Goal: Transaction & Acquisition: Purchase product/service

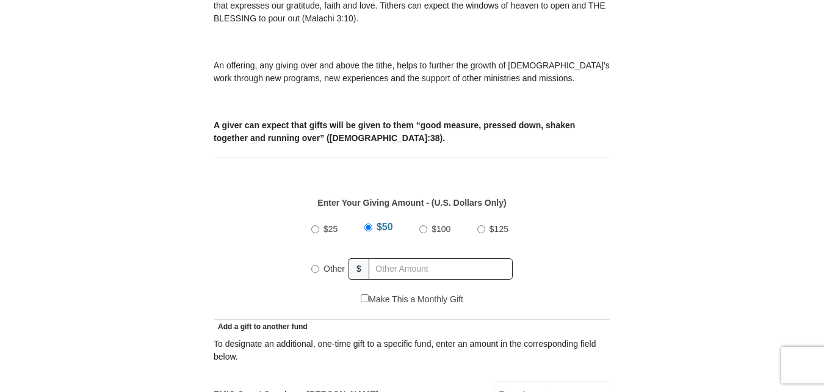
scroll to position [415, 0]
click at [314, 264] on input "Other" at bounding box center [315, 268] width 8 height 8
radio input "true"
click at [394, 258] on input "text" at bounding box center [443, 268] width 140 height 21
type input "540.00"
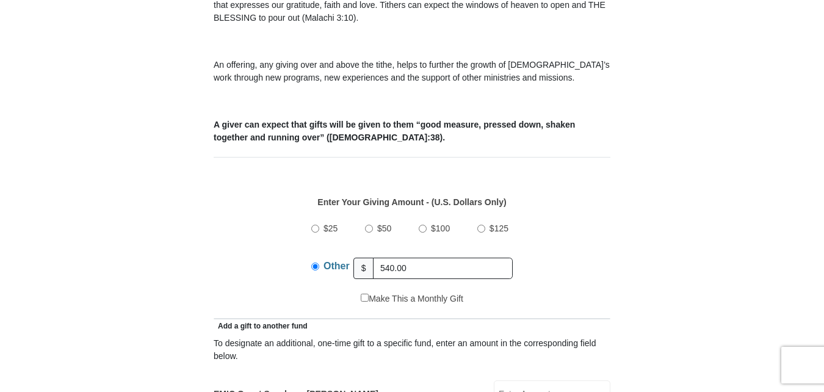
click at [237, 257] on div "$25 $50 $100 $125 Other $ 540.00" at bounding box center [412, 252] width 384 height 79
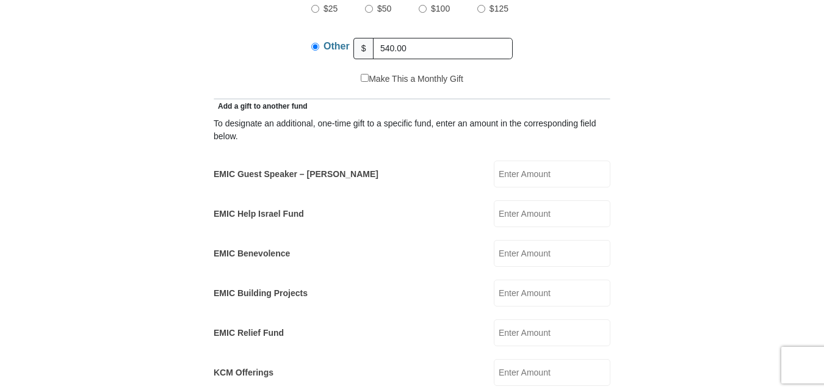
scroll to position [659, 0]
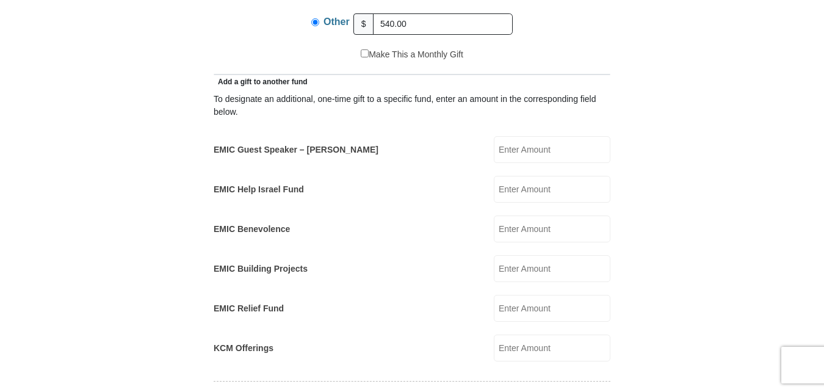
click at [517, 176] on input "EMIC Help Israel Fund" at bounding box center [552, 189] width 117 height 27
type input "25."
click at [81, 239] on form "[GEOGRAPHIC_DATA][DEMOGRAPHIC_DATA] Online Giving Because of gifts like yours, …" at bounding box center [412, 312] width 696 height 1845
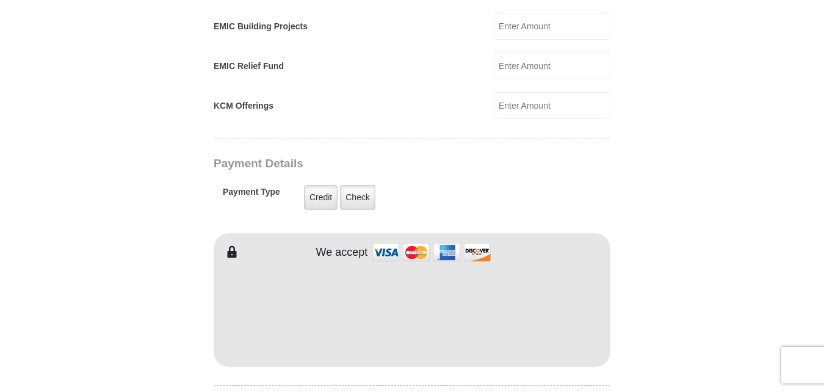
scroll to position [903, 0]
click at [319, 183] on label "Credit" at bounding box center [321, 195] width 34 height 25
click at [0, 0] on input "Credit" at bounding box center [0, 0] width 0 height 0
click at [172, 290] on form "[GEOGRAPHIC_DATA][DEMOGRAPHIC_DATA] Online Giving Because of gifts like yours, …" at bounding box center [412, 68] width 696 height 1845
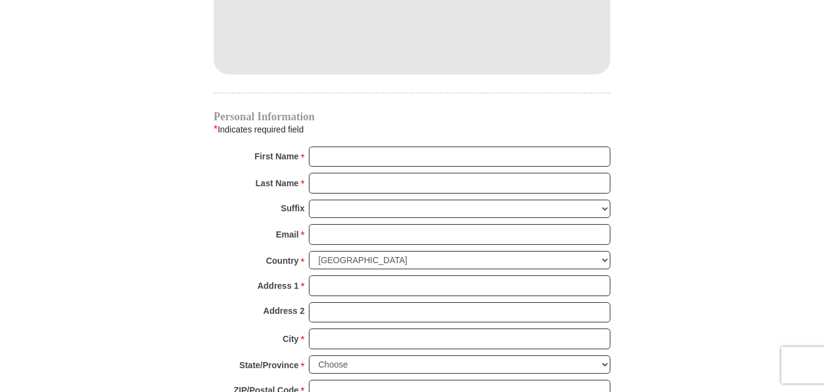
scroll to position [1196, 0]
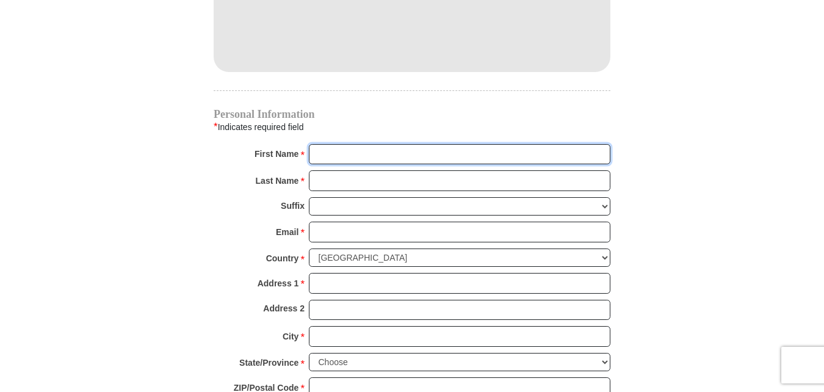
click at [320, 144] on input "First Name *" at bounding box center [459, 154] width 301 height 21
type input "[PERSON_NAME]"
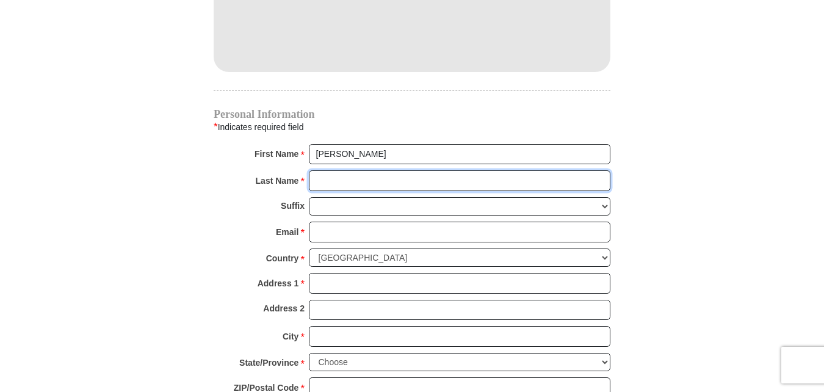
type input "[PERSON_NAME]"
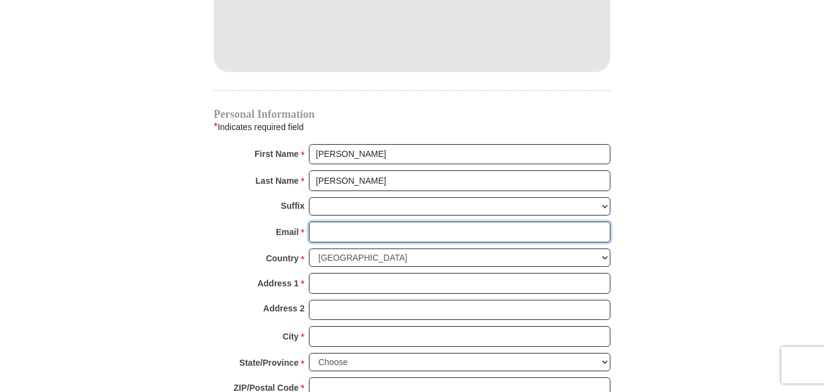
type input "[EMAIL_ADDRESS][DOMAIN_NAME]"
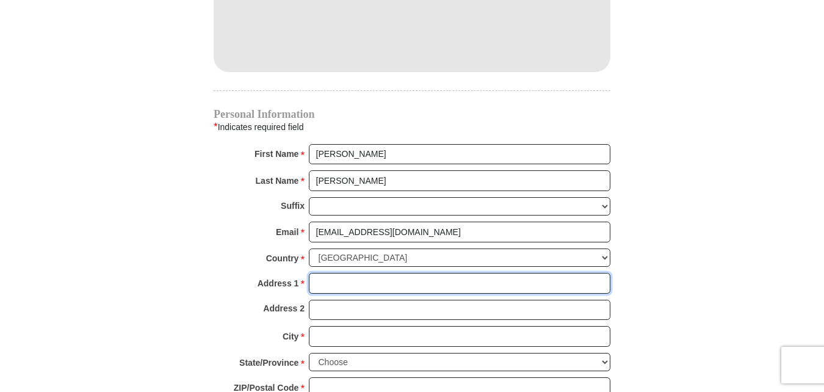
type input "277 [PERSON_NAME] Trail"
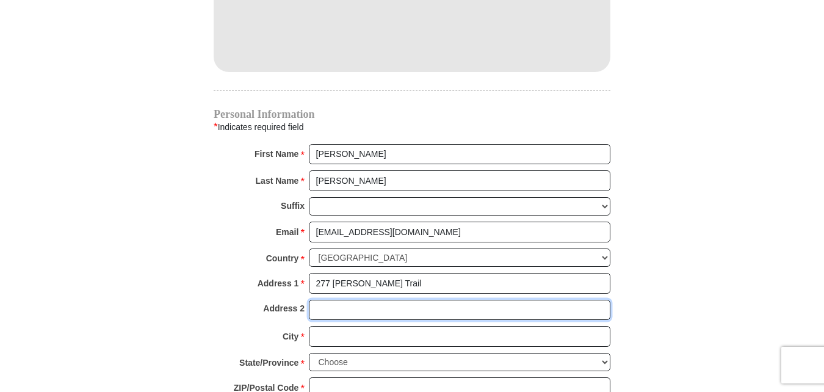
type input "277 [PERSON_NAME] Trail"
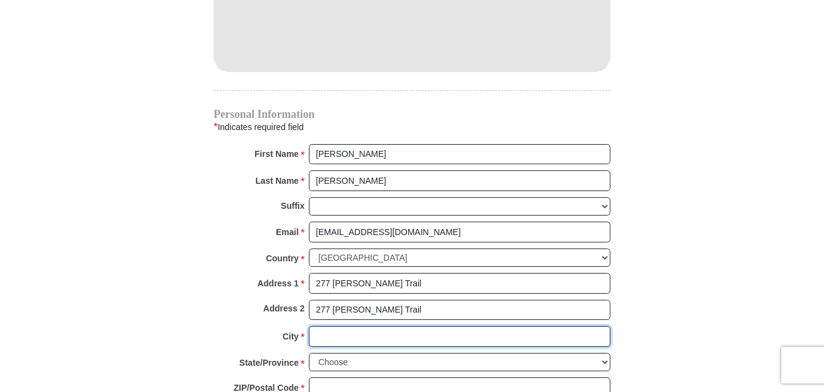
type input "Hamlet"
select select "NC"
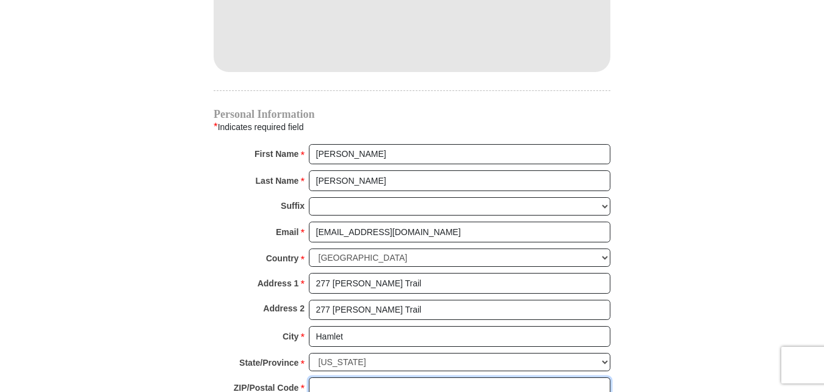
type input "28345"
type input "9109955141"
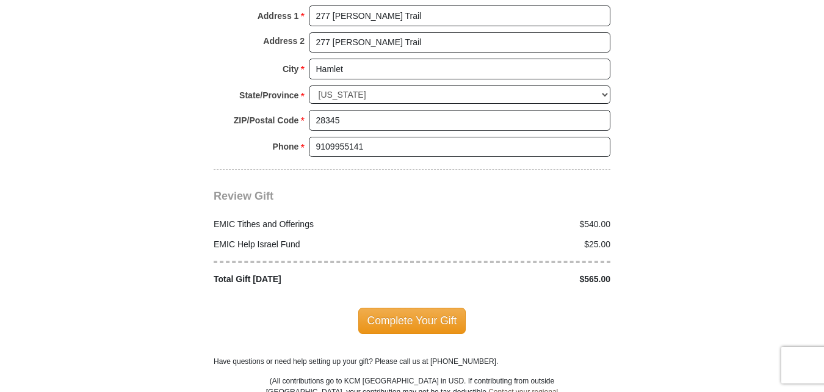
scroll to position [1465, 0]
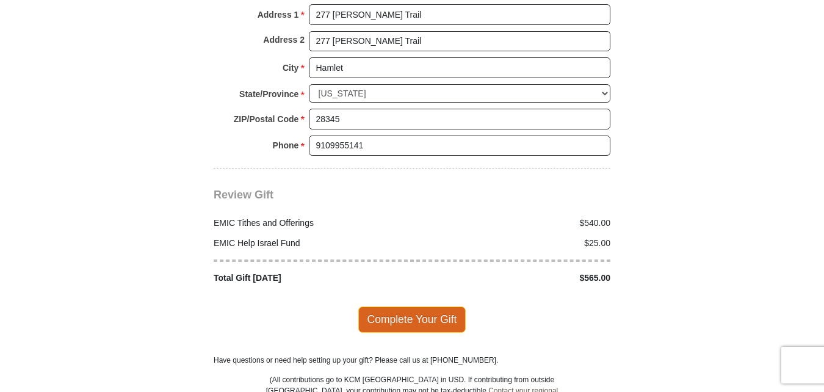
click at [409, 306] on span "Complete Your Gift" at bounding box center [412, 319] width 108 height 26
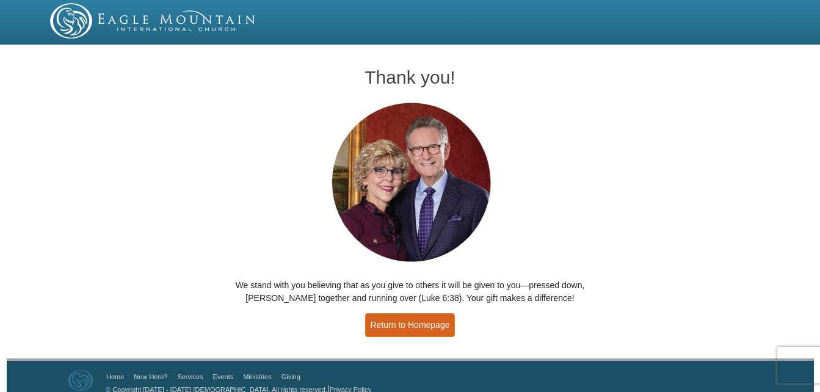
click at [407, 327] on link "Return to Homepage" at bounding box center [410, 325] width 90 height 24
